Goal: Information Seeking & Learning: Compare options

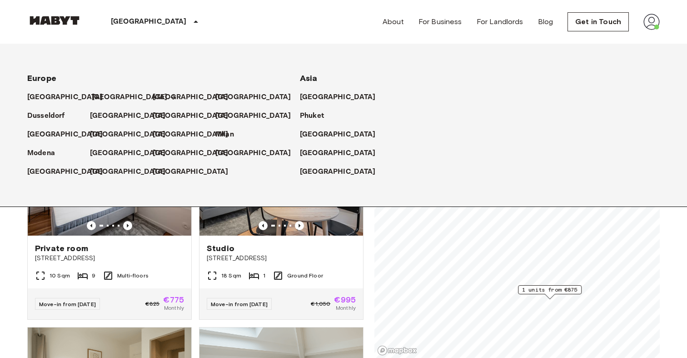
click at [104, 97] on p "[GEOGRAPHIC_DATA]" at bounding box center [130, 97] width 76 height 11
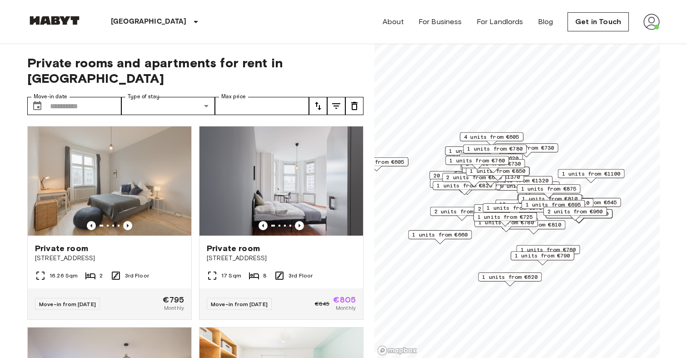
click at [612, 218] on div "1 units from €1280" at bounding box center [579, 213] width 67 height 9
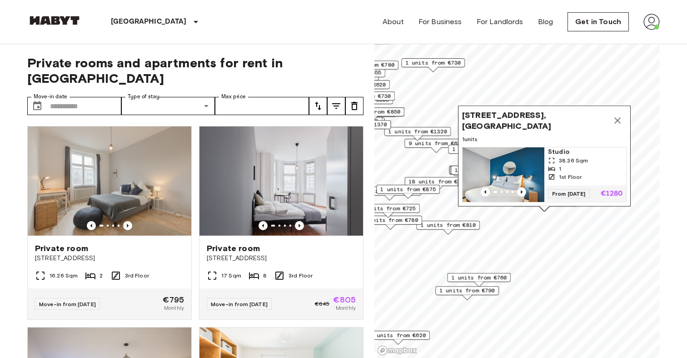
click at [618, 121] on icon "Map marker" at bounding box center [618, 120] width 6 height 6
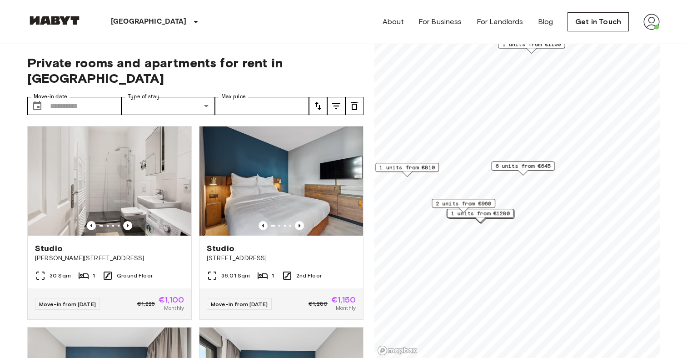
click at [507, 166] on span "6 units from €645" at bounding box center [523, 166] width 55 height 8
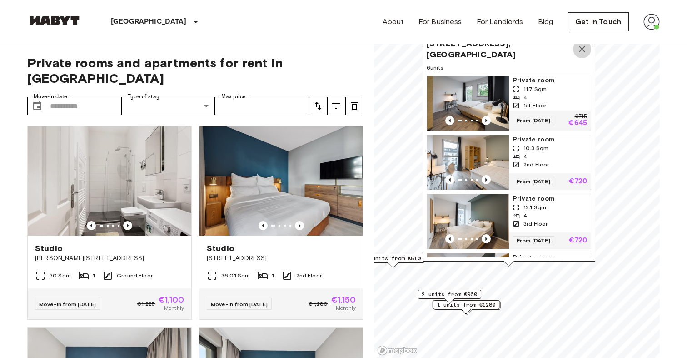
click at [580, 46] on icon "Map marker" at bounding box center [582, 49] width 11 height 11
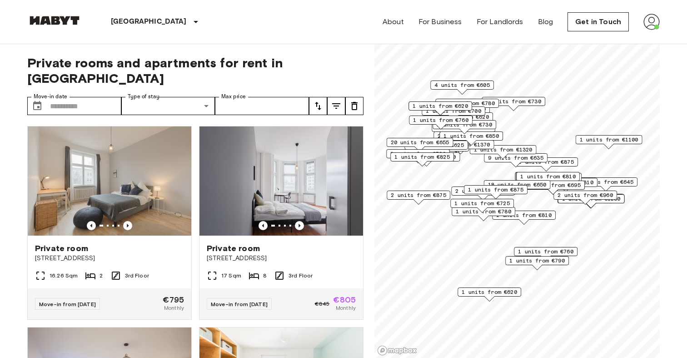
drag, startPoint x: 419, startPoint y: 154, endPoint x: 433, endPoint y: 155, distance: 14.1
click at [433, 155] on span "1 units from €825" at bounding box center [422, 157] width 55 height 8
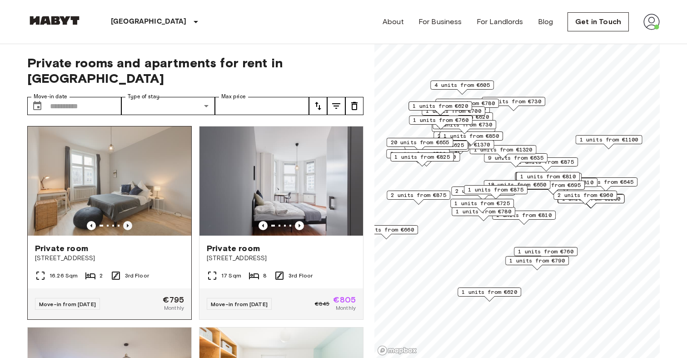
click at [130, 221] on icon "Previous image" at bounding box center [127, 225] width 9 height 9
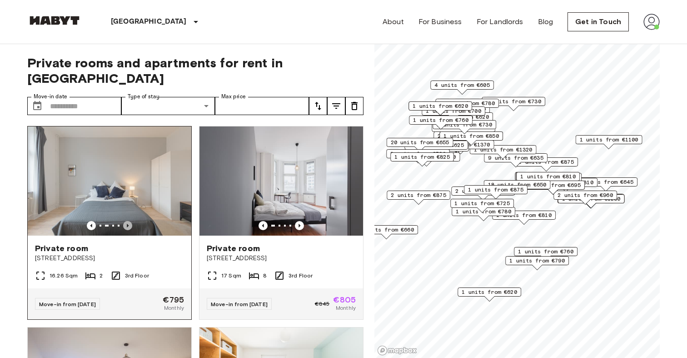
click at [130, 221] on icon "Previous image" at bounding box center [127, 225] width 9 height 9
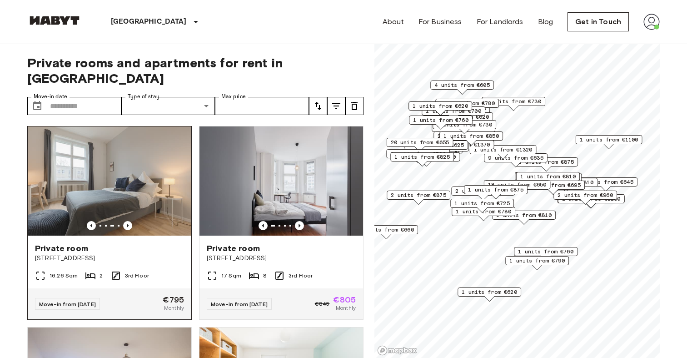
click at [145, 243] on div "Private room" at bounding box center [109, 248] width 149 height 11
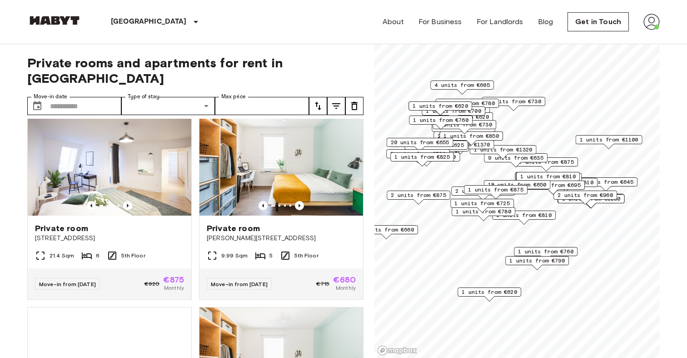
scroll to position [225, 0]
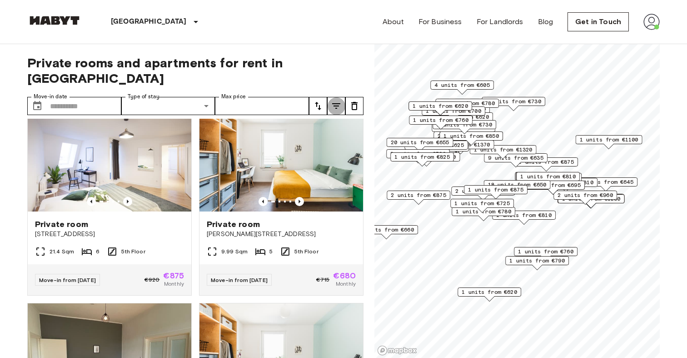
click at [333, 100] on icon "tune" at bounding box center [336, 105] width 11 height 11
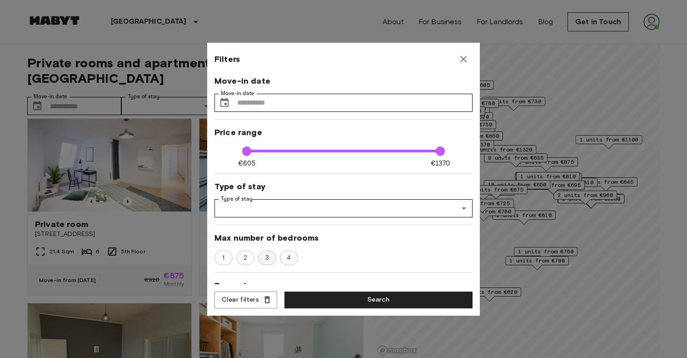
click at [267, 251] on div "3" at bounding box center [267, 258] width 18 height 15
type input "****"
type input "**"
click at [324, 295] on button "Search" at bounding box center [379, 299] width 188 height 17
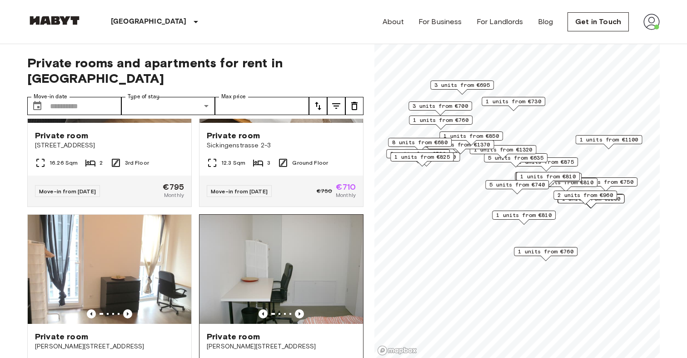
scroll to position [224, 0]
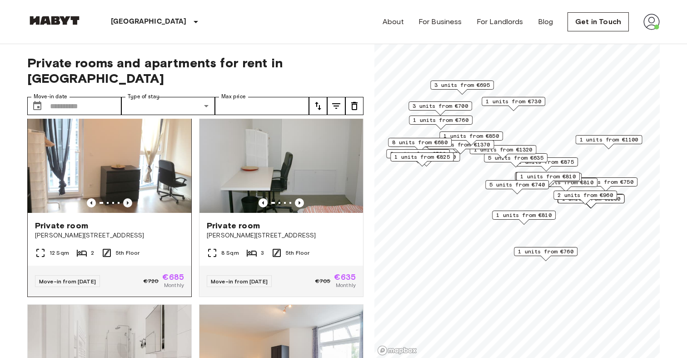
click at [129, 198] on icon "Previous image" at bounding box center [127, 202] width 9 height 9
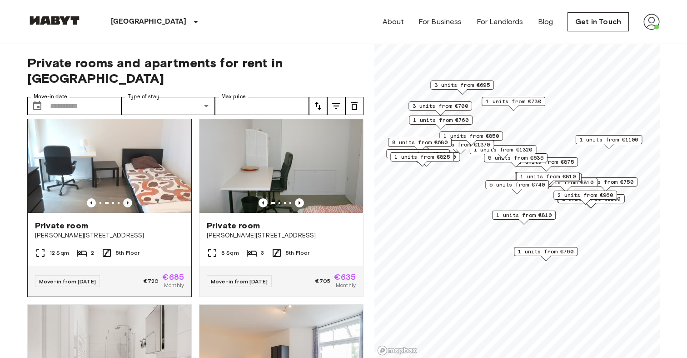
click at [129, 198] on icon "Previous image" at bounding box center [127, 202] width 9 height 9
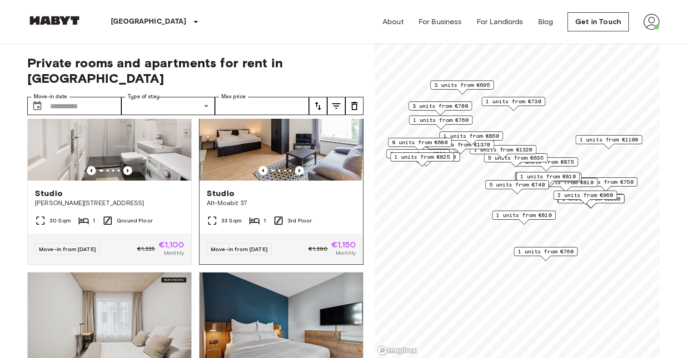
scroll to position [441, 0]
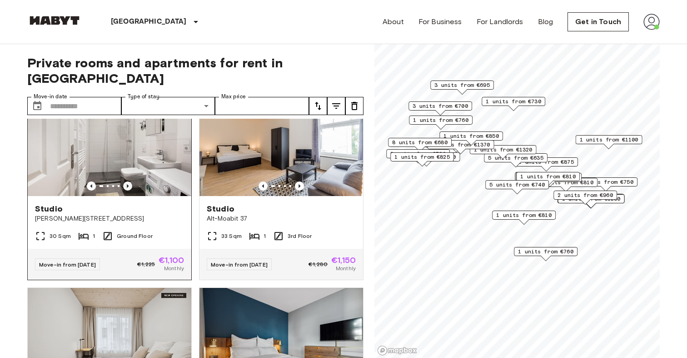
click at [128, 181] on icon "Previous image" at bounding box center [127, 185] width 9 height 9
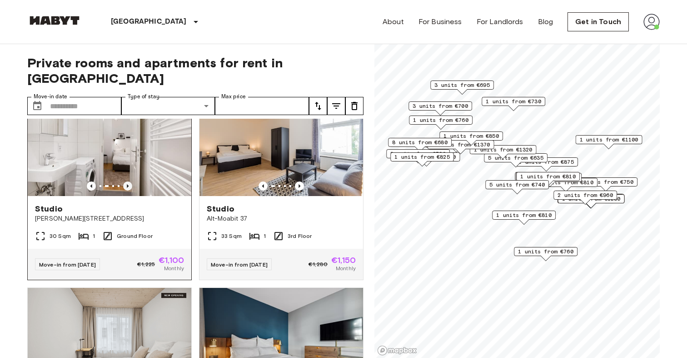
click at [127, 181] on icon "Previous image" at bounding box center [127, 185] width 9 height 9
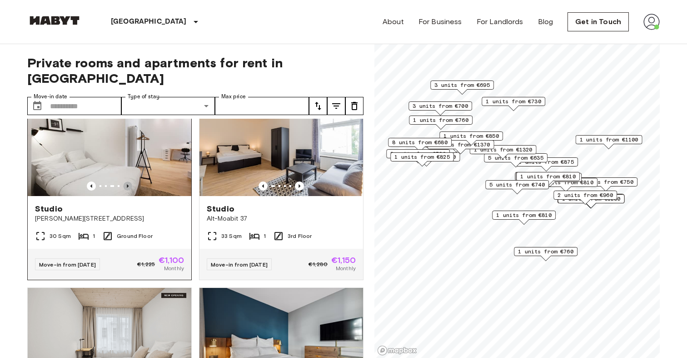
click at [127, 181] on icon "Previous image" at bounding box center [127, 185] width 9 height 9
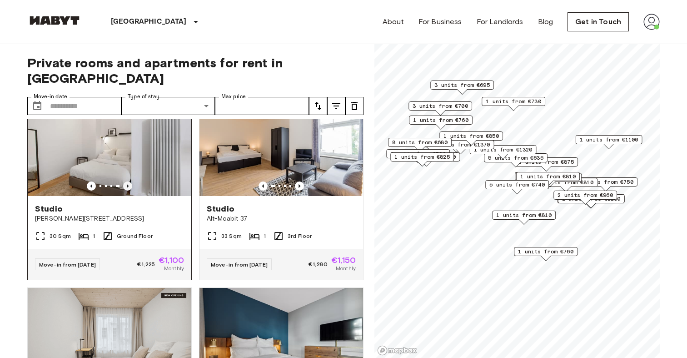
click at [127, 181] on icon "Previous image" at bounding box center [127, 185] width 9 height 9
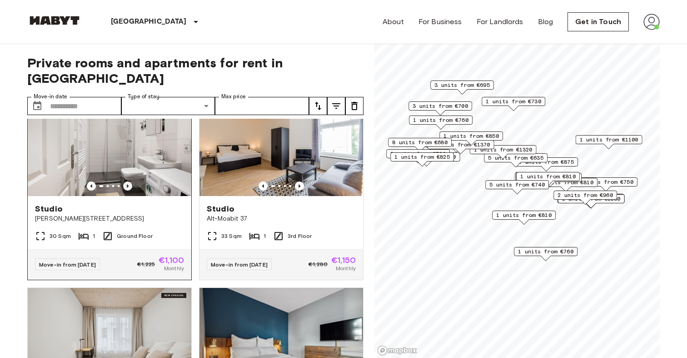
click at [127, 181] on icon "Previous image" at bounding box center [127, 185] width 9 height 9
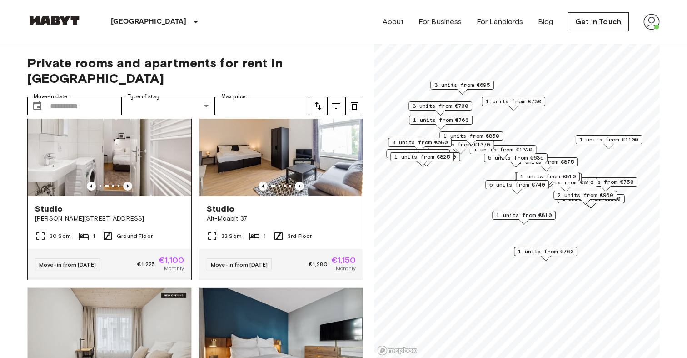
click at [127, 181] on icon "Previous image" at bounding box center [127, 185] width 9 height 9
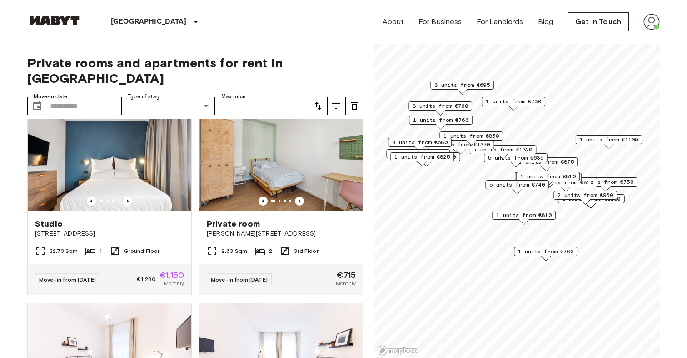
scroll to position [821, 0]
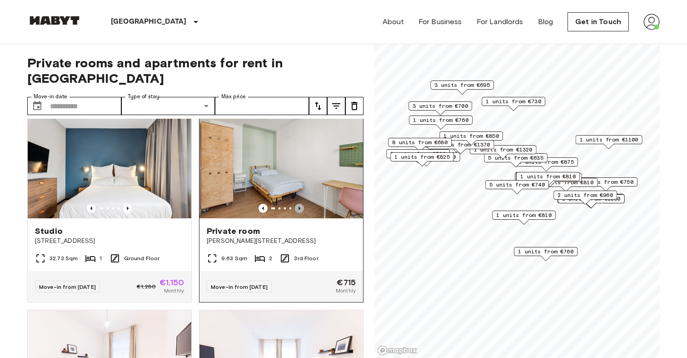
click at [299, 206] on icon "Previous image" at bounding box center [300, 208] width 2 height 4
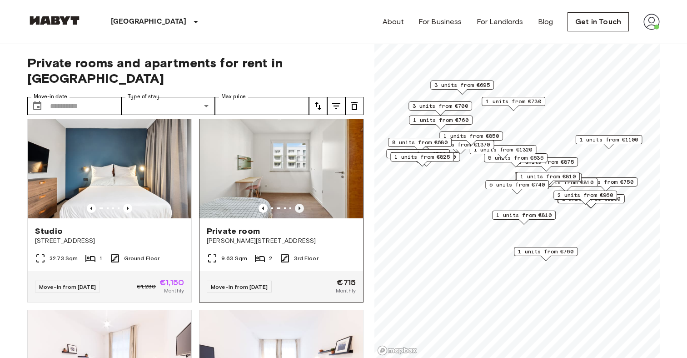
click at [299, 206] on icon "Previous image" at bounding box center [300, 208] width 2 height 4
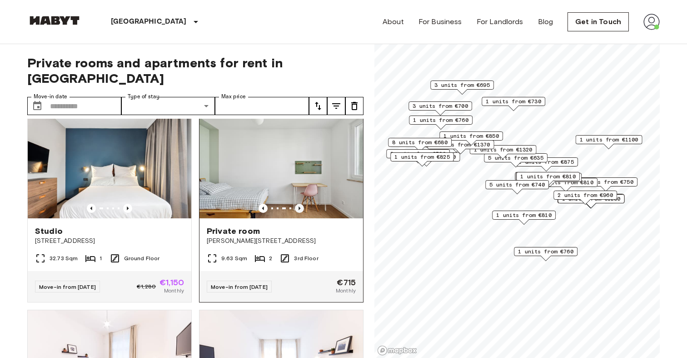
click at [299, 206] on icon "Previous image" at bounding box center [300, 208] width 2 height 4
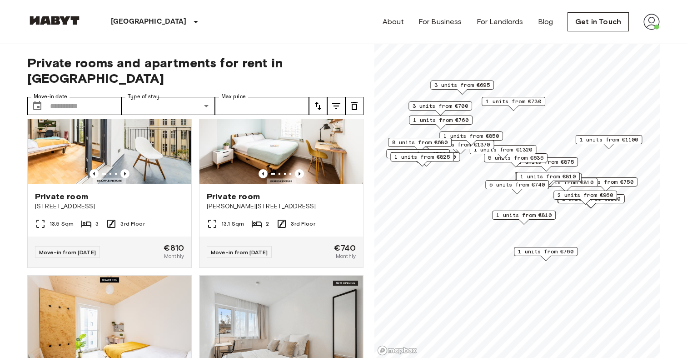
scroll to position [1870, 0]
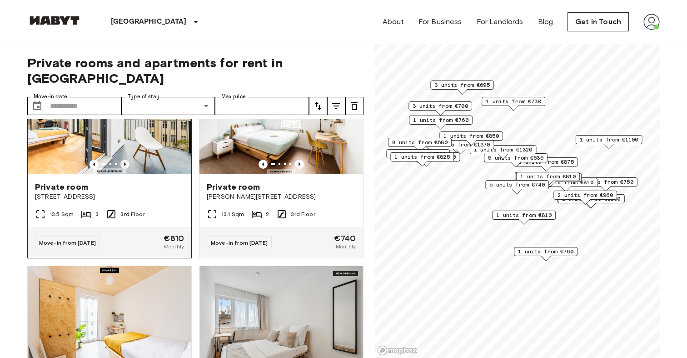
click at [124, 162] on icon "Previous image" at bounding box center [125, 164] width 2 height 4
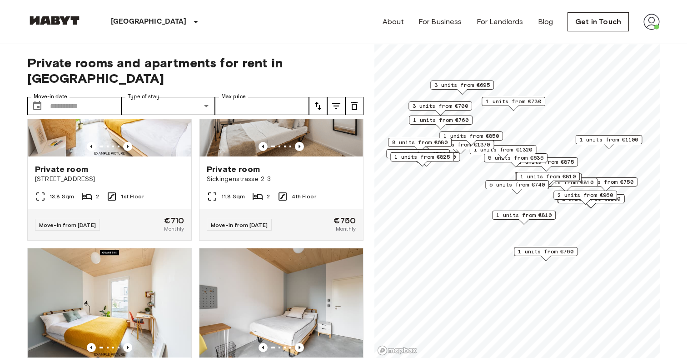
scroll to position [2097, 0]
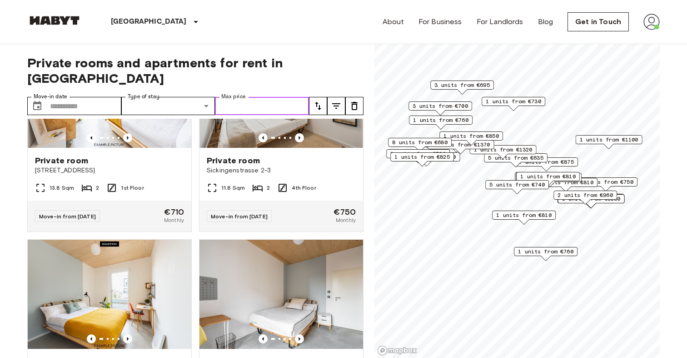
click at [231, 97] on input "Max price" at bounding box center [262, 106] width 94 height 18
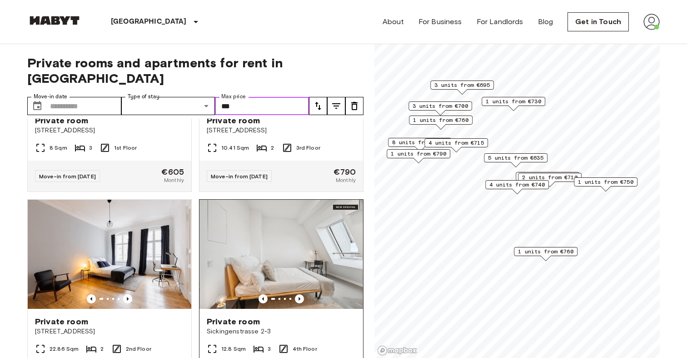
scroll to position [3371, 0]
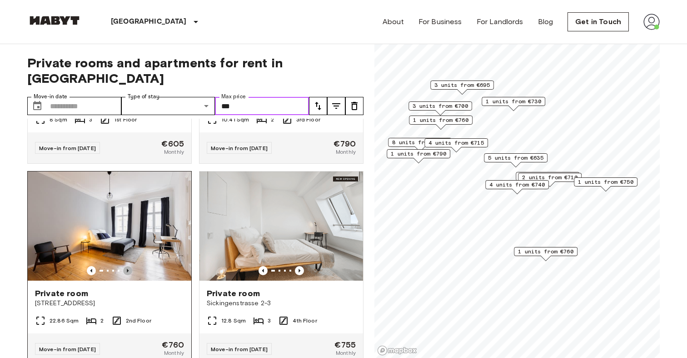
click at [126, 266] on icon "Previous image" at bounding box center [127, 270] width 9 height 9
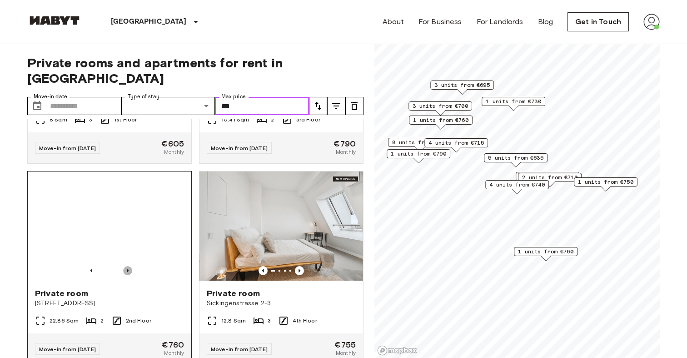
click at [128, 269] on icon "Previous image" at bounding box center [128, 271] width 2 height 4
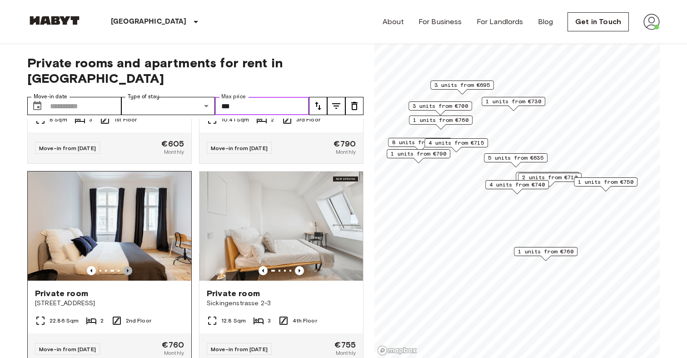
click at [128, 269] on icon "Previous image" at bounding box center [128, 271] width 2 height 4
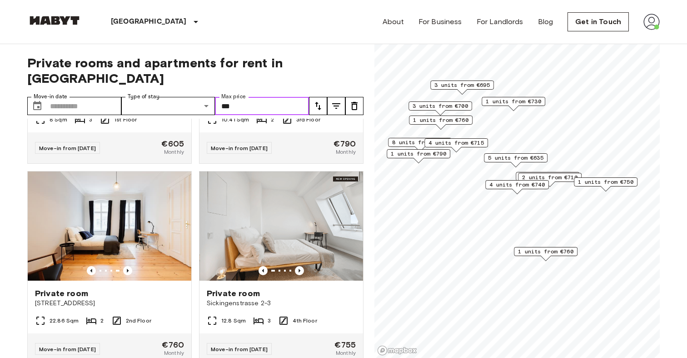
click at [545, 250] on span "1 units from €760" at bounding box center [545, 251] width 55 height 8
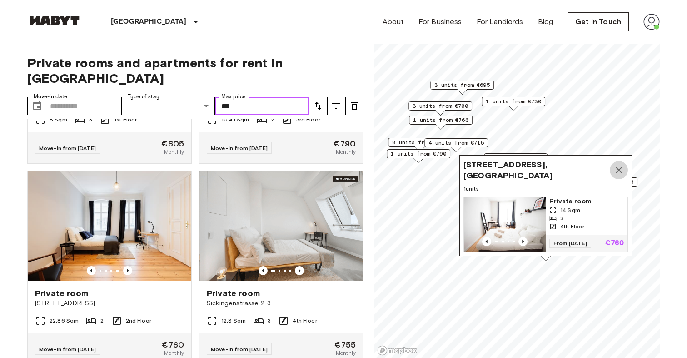
click at [616, 173] on icon "Map marker" at bounding box center [619, 170] width 11 height 11
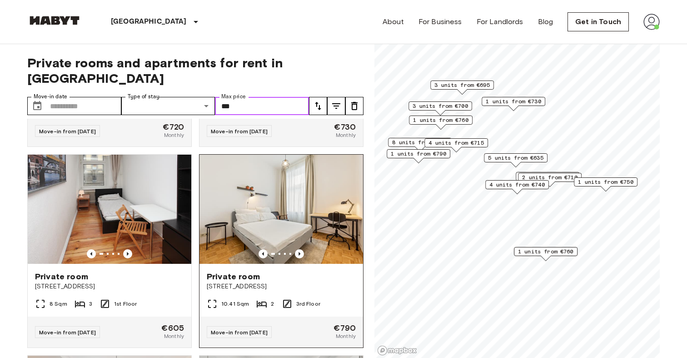
scroll to position [3184, 0]
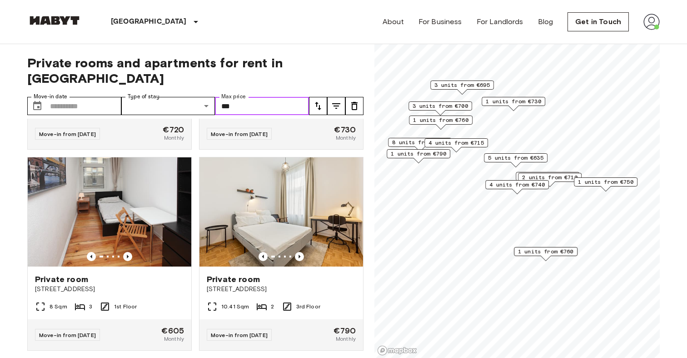
click at [538, 252] on span "1 units from €760" at bounding box center [545, 251] width 55 height 8
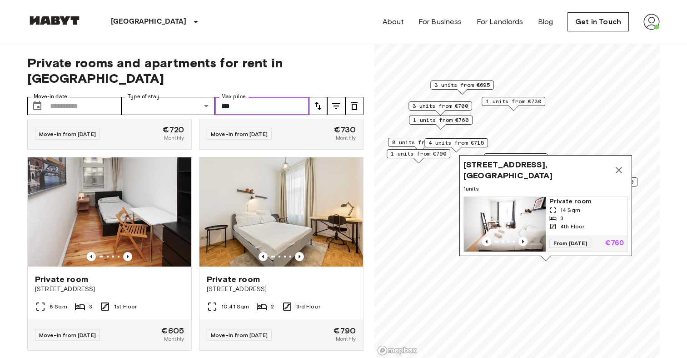
click at [557, 199] on span "Private room" at bounding box center [587, 201] width 75 height 9
type input "***"
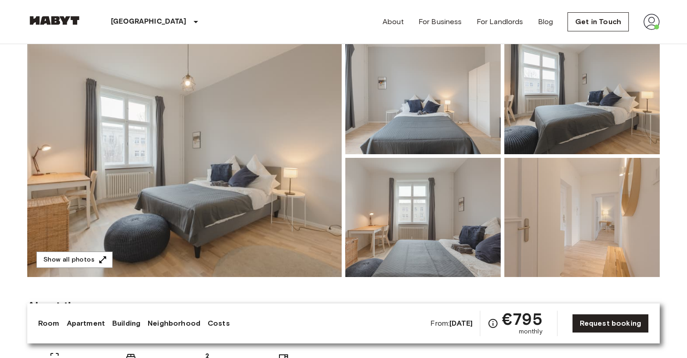
scroll to position [68, 0]
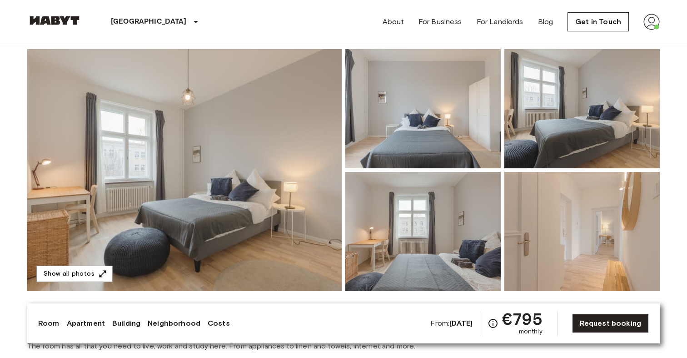
click at [200, 177] on img at bounding box center [184, 170] width 315 height 242
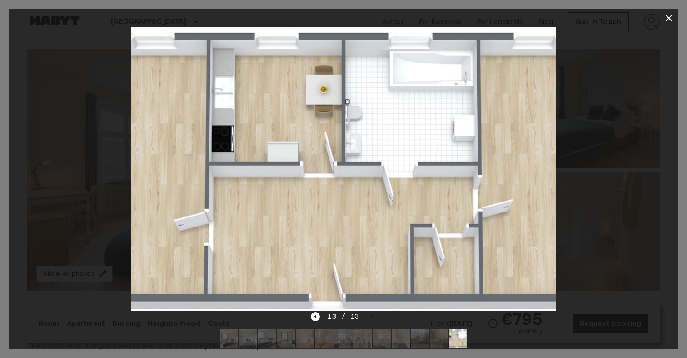
drag, startPoint x: 200, startPoint y: 177, endPoint x: 247, endPoint y: 23, distance: 161.6
click at [0, 0] on div "13 / 13" at bounding box center [343, 179] width 687 height 358
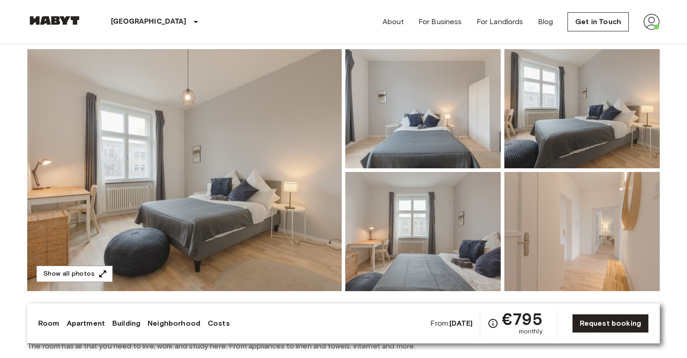
click at [245, 128] on img at bounding box center [184, 170] width 315 height 242
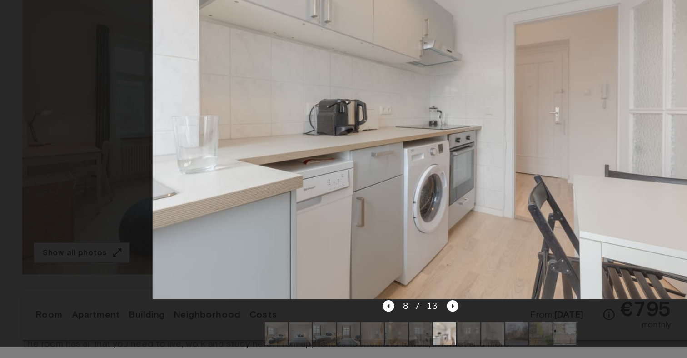
scroll to position [67, 0]
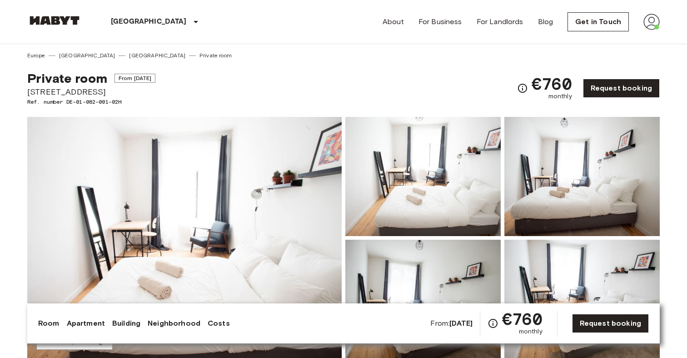
click at [254, 175] on img at bounding box center [184, 238] width 315 height 242
